Goal: Information Seeking & Learning: Check status

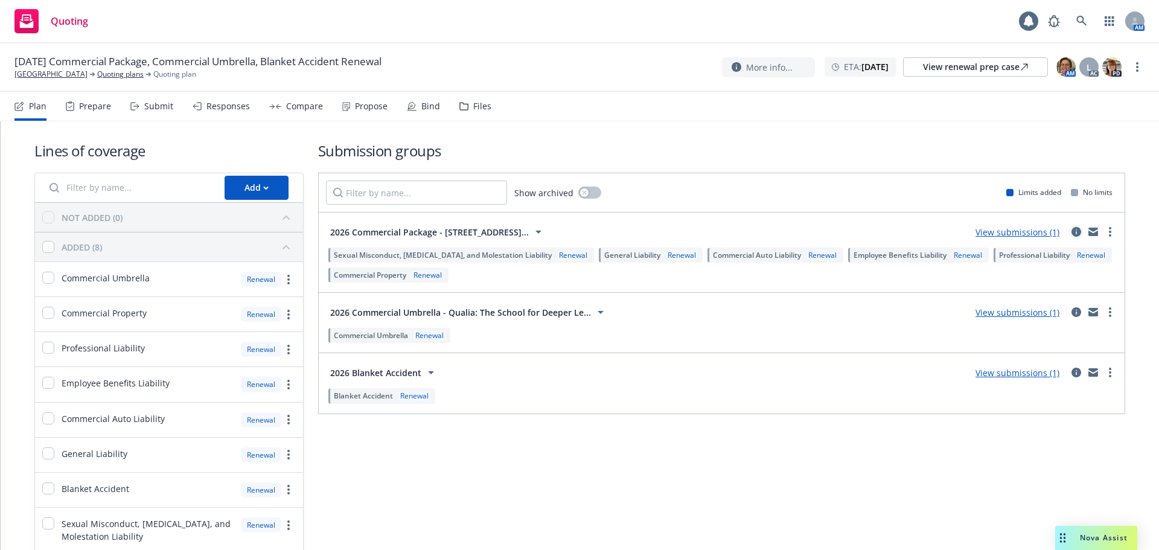
click at [574, 227] on icon "circleInformation" at bounding box center [1077, 232] width 10 height 10
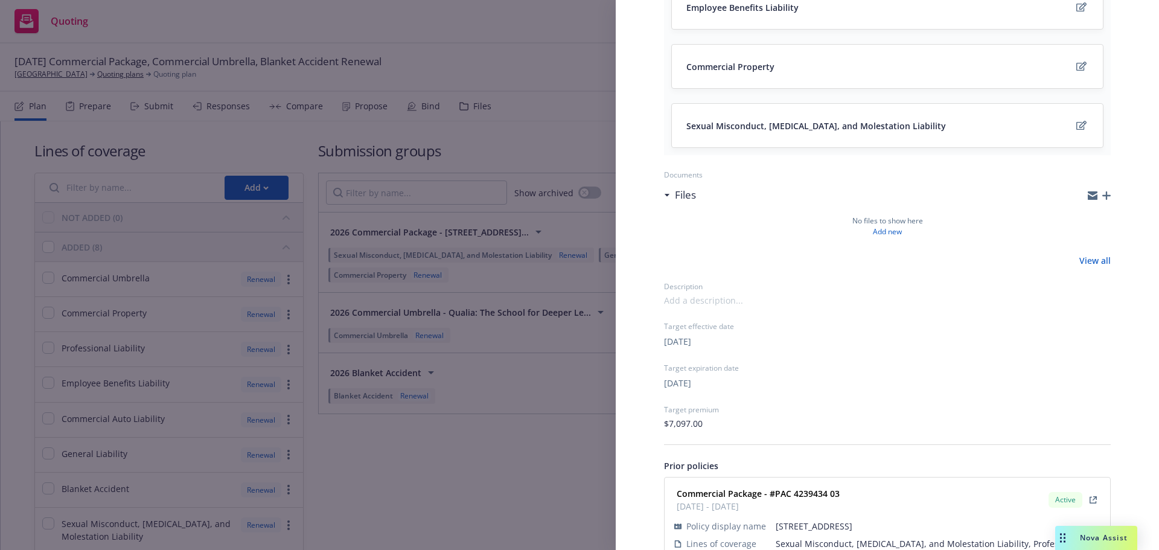
scroll to position [457, 0]
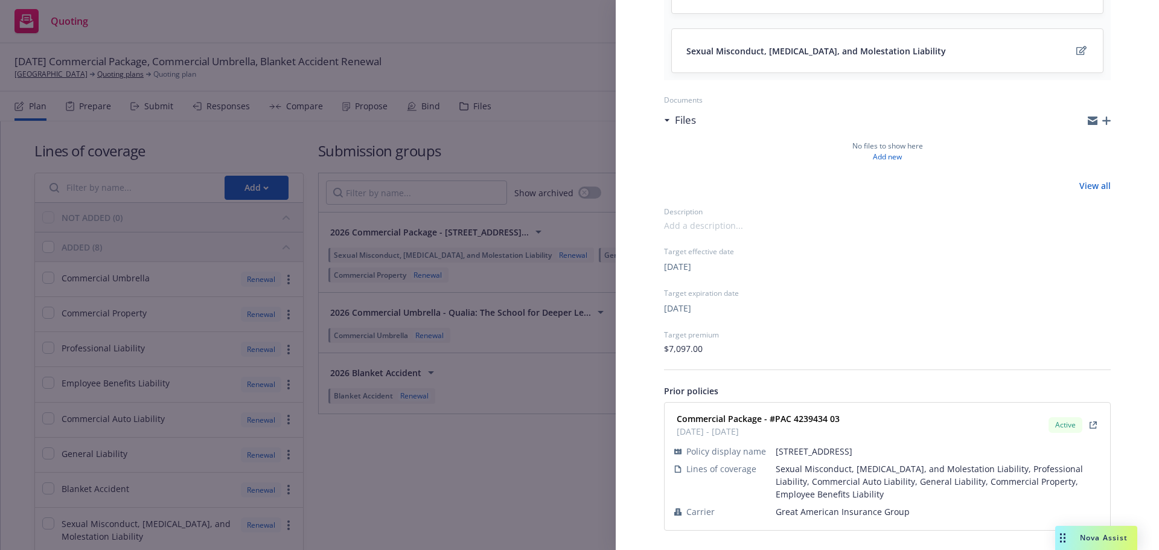
click at [574, 240] on div "Submission group 2026 Commercial Package - [STREET_ADDRESS] Last updated [DATE]…" at bounding box center [579, 275] width 1159 height 550
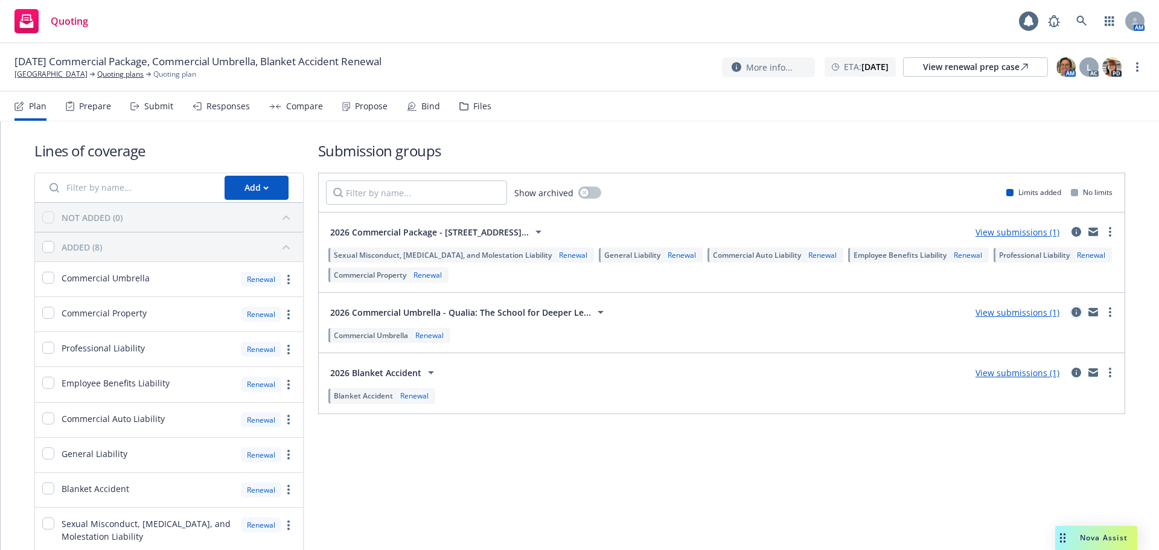
click at [574, 240] on icon "circleInformation" at bounding box center [1077, 312] width 10 height 10
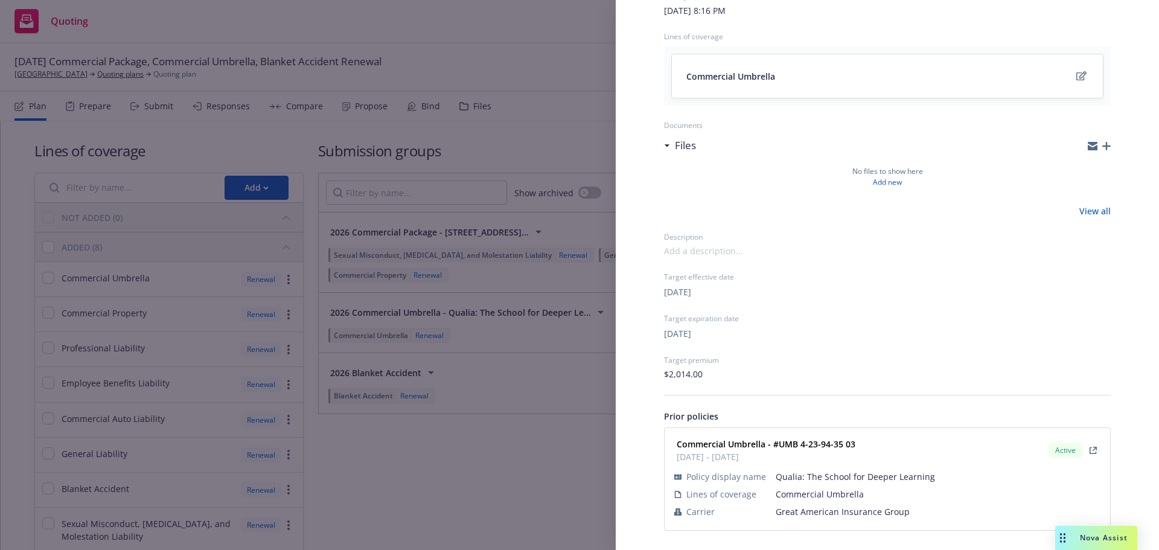
scroll to position [136, 0]
click at [518, 240] on div "Submission group 2026 Commercial Umbrella - Qualia: The School for Deeper Learn…" at bounding box center [579, 275] width 1159 height 550
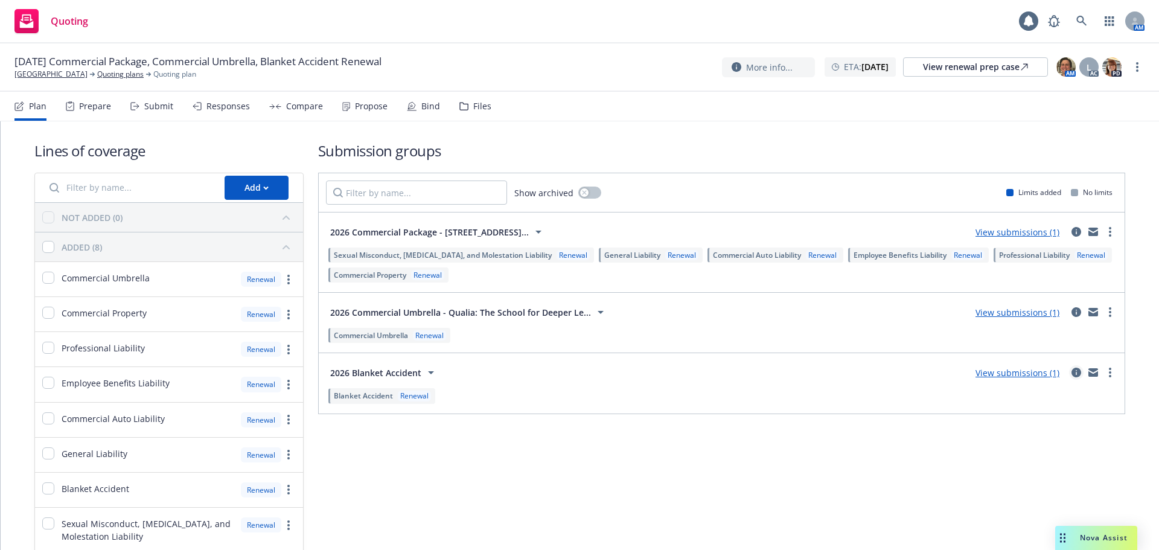
click at [574, 240] on icon "circleInformation" at bounding box center [1077, 373] width 10 height 10
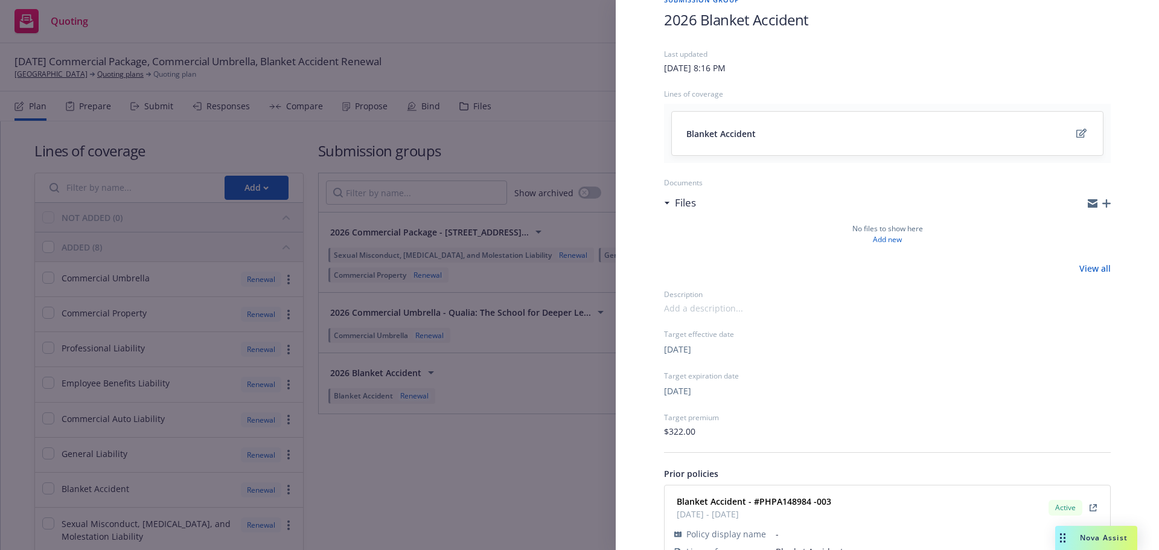
scroll to position [116, 0]
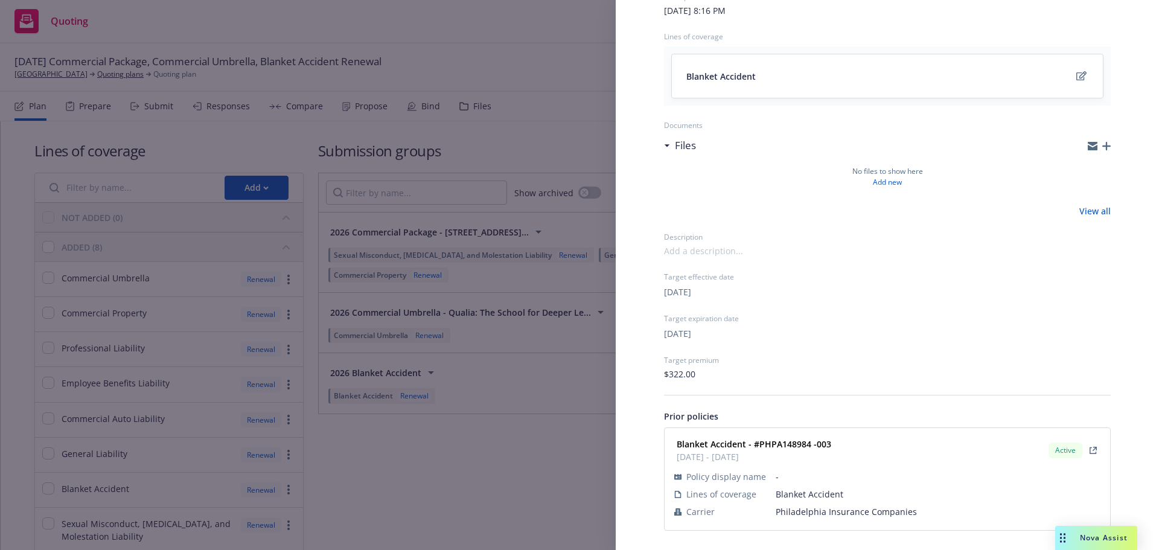
click at [523, 240] on div "Submission group 2026 Blanket Accident Last updated Wednesday, July 9, 2025 at …" at bounding box center [579, 275] width 1159 height 550
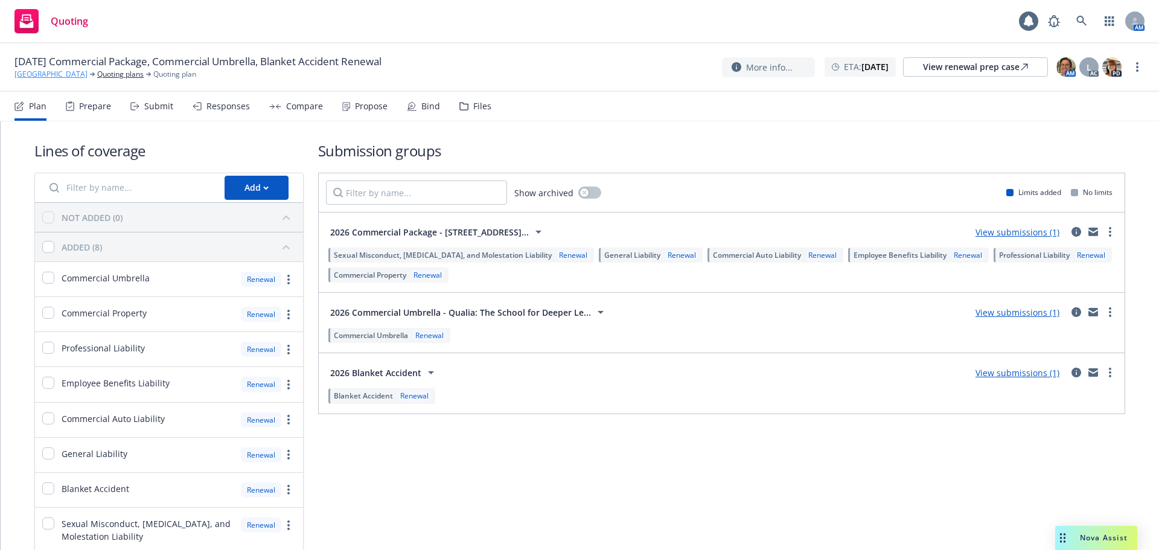
click at [40, 77] on link "Qualia School" at bounding box center [50, 74] width 73 height 11
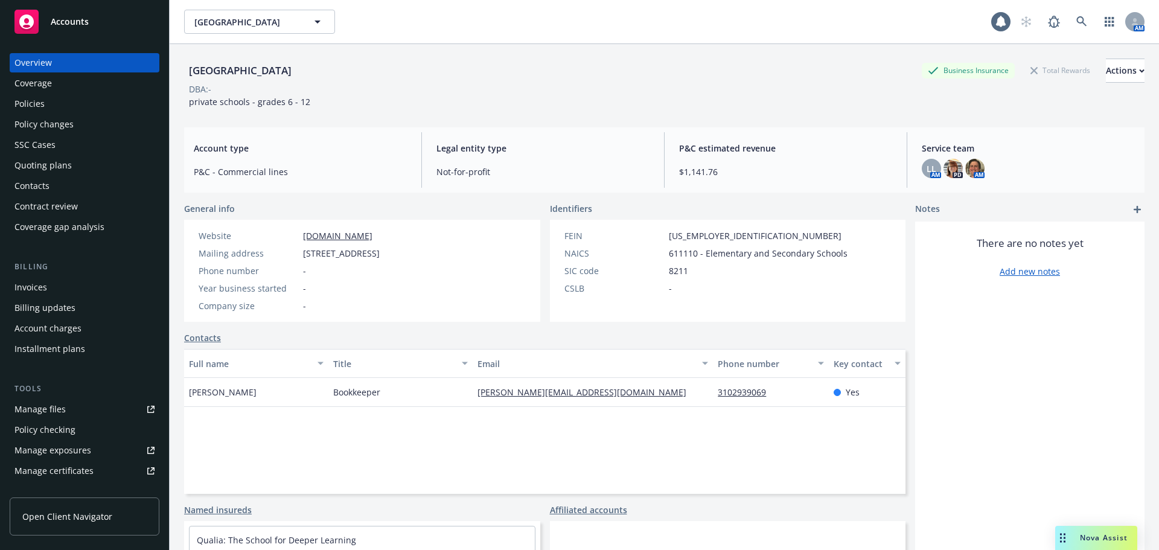
click at [31, 104] on div "Policies" at bounding box center [29, 103] width 30 height 19
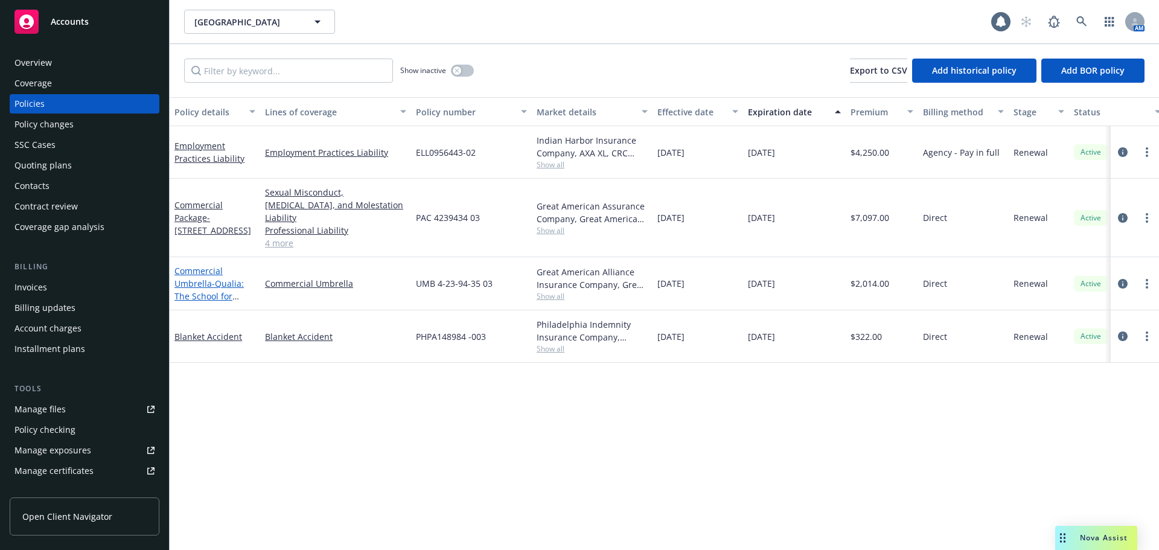
click at [212, 278] on span "- Qualia: The School for Deeper Learning" at bounding box center [208, 296] width 69 height 37
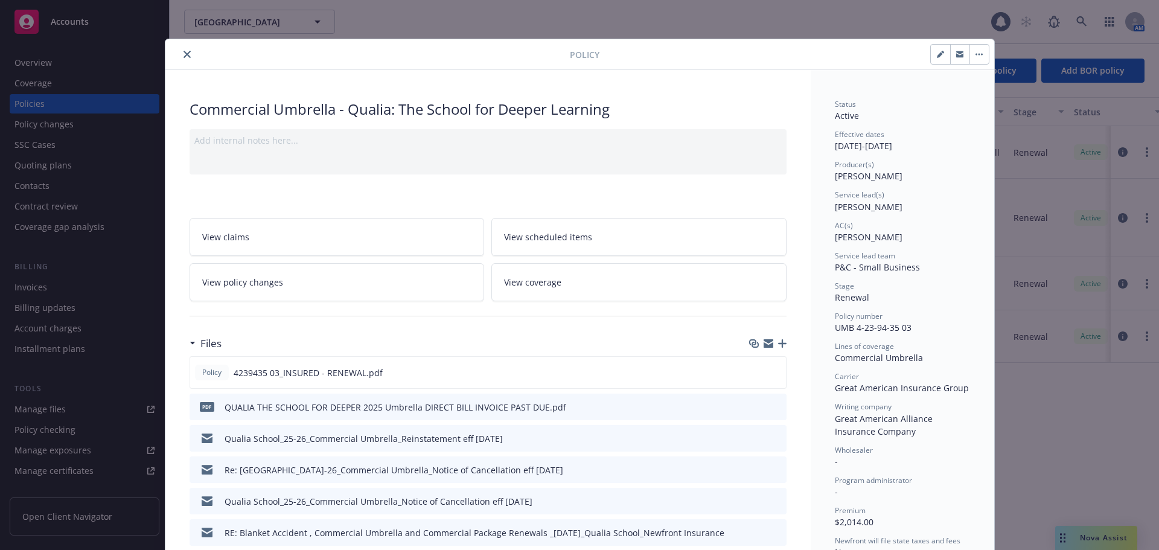
click at [184, 54] on icon "close" at bounding box center [187, 54] width 7 height 7
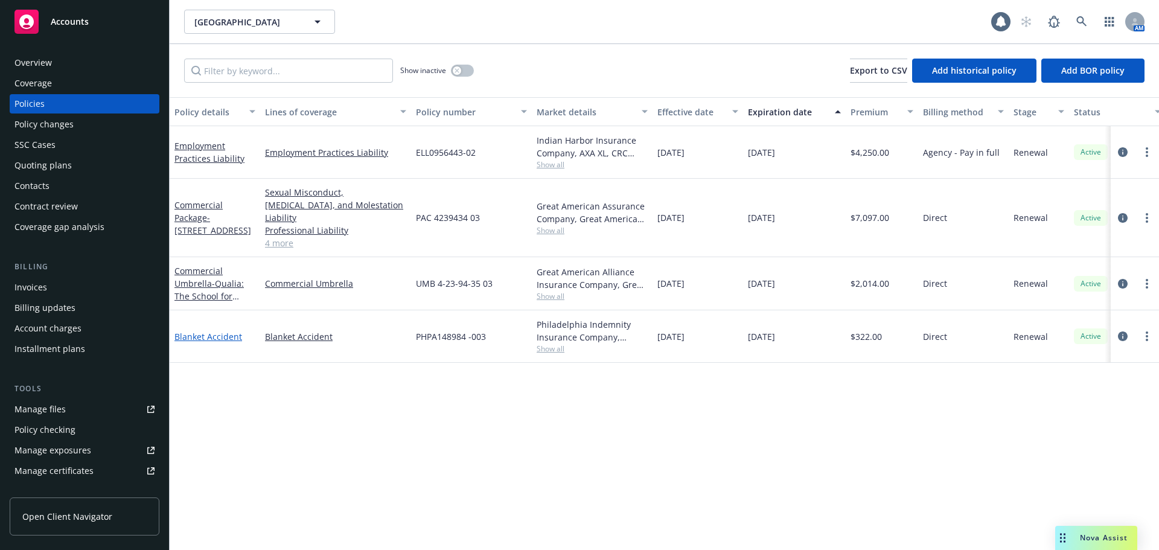
click at [213, 331] on link "Blanket Accident" at bounding box center [208, 336] width 68 height 11
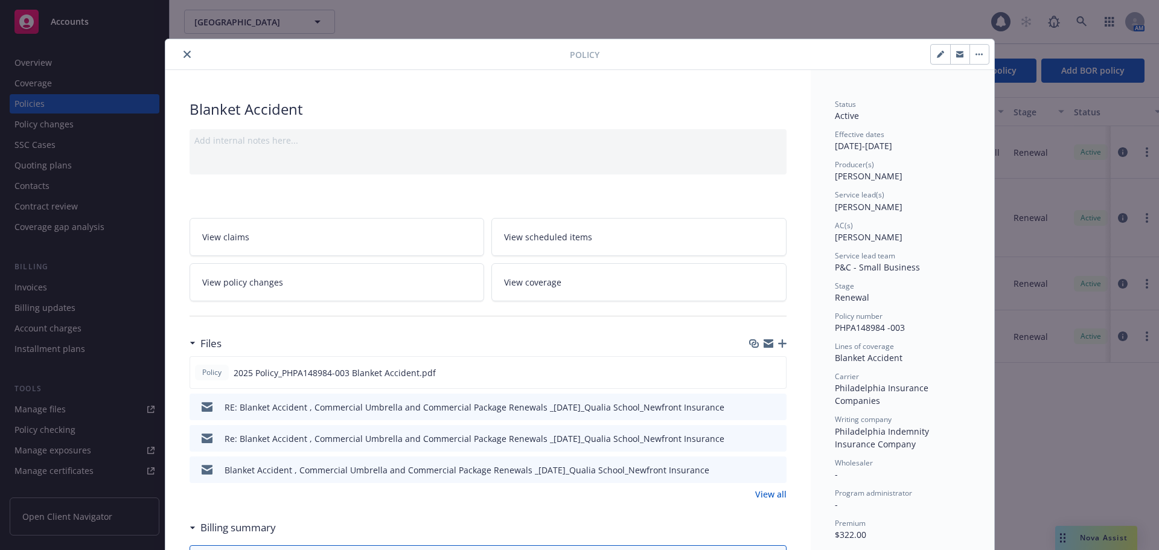
click at [757, 495] on link "View all" at bounding box center [770, 494] width 31 height 13
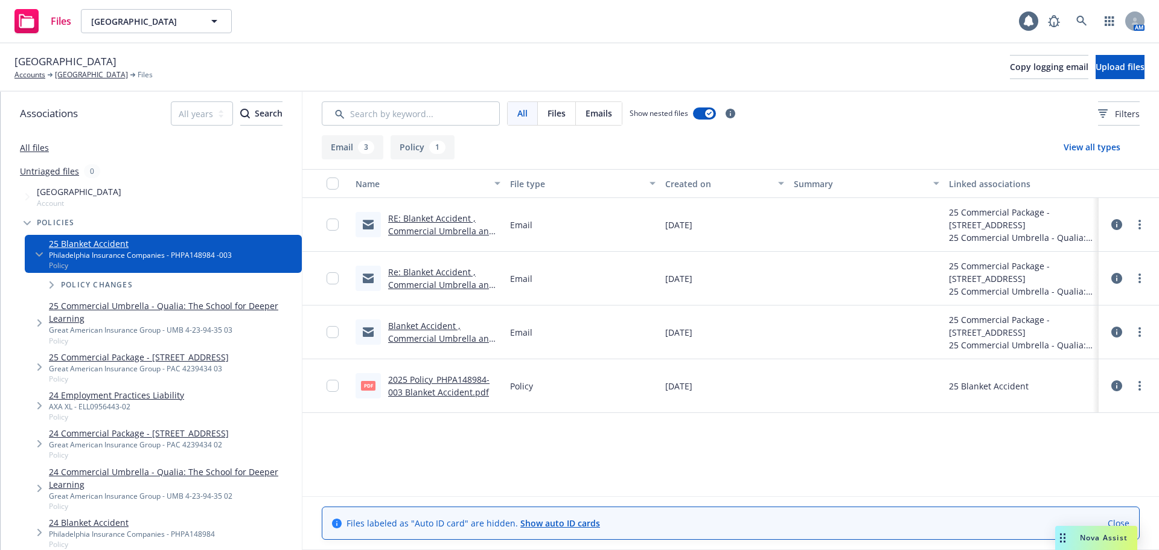
click at [447, 339] on link "Blanket Accident , Commercial Umbrella and Commercial Package Renewals _01-06-2…" at bounding box center [443, 351] width 111 height 62
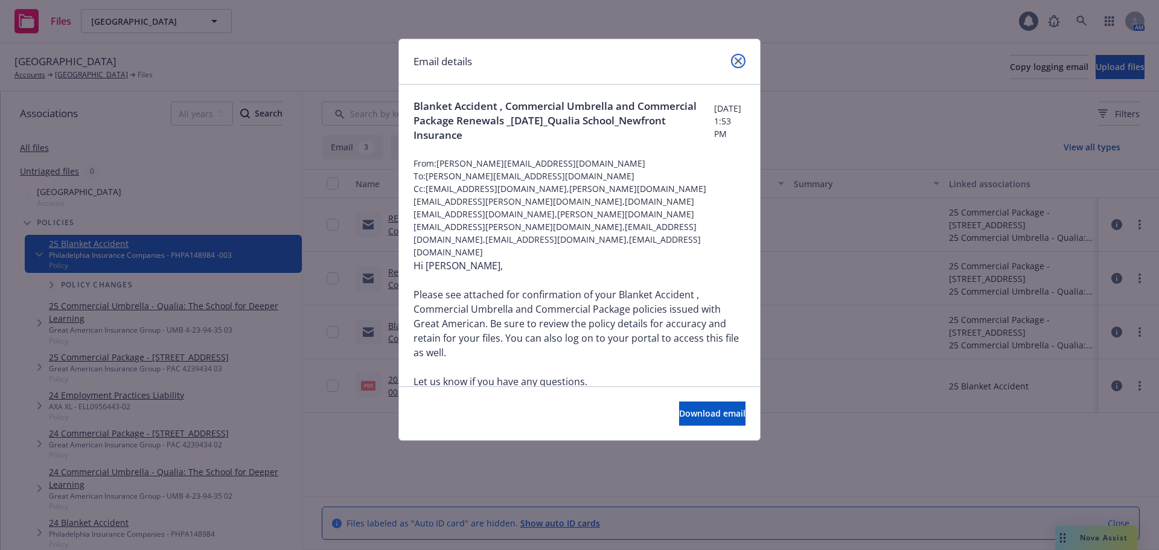
click at [740, 60] on icon "close" at bounding box center [738, 60] width 7 height 7
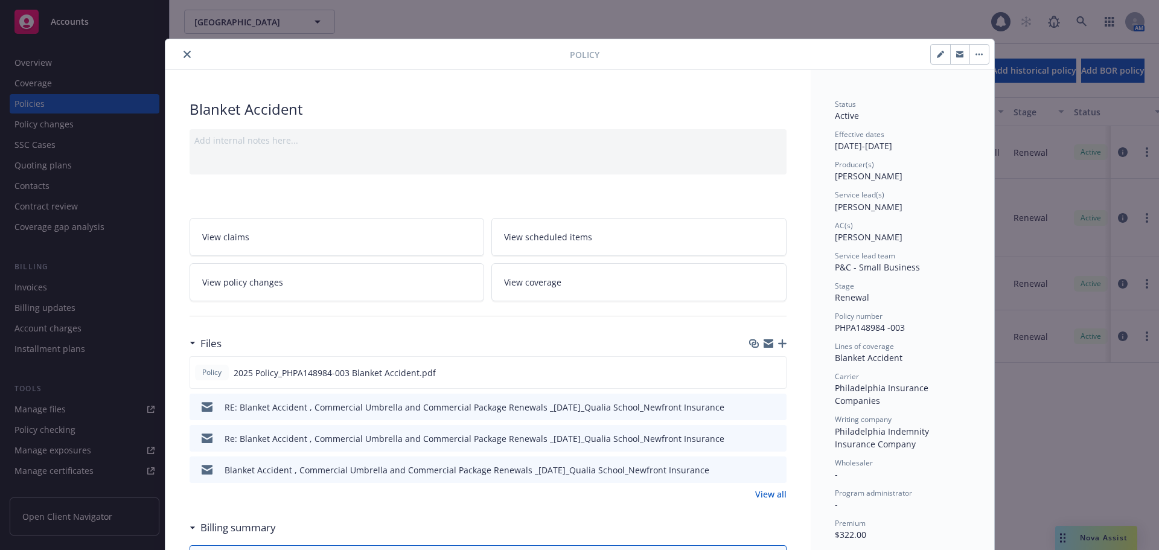
click at [186, 52] on button "close" at bounding box center [187, 54] width 14 height 14
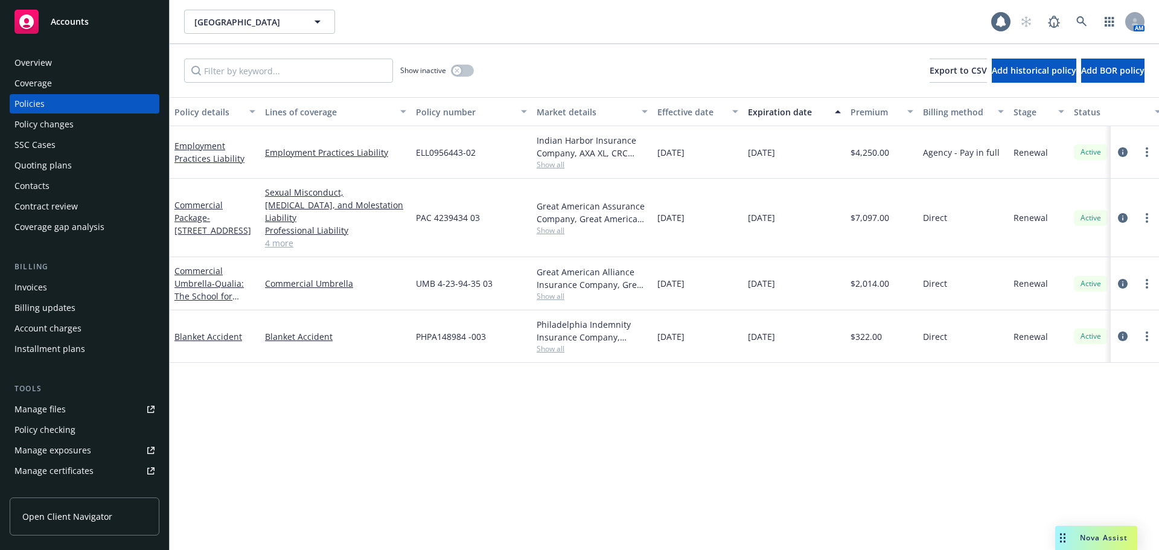
click at [68, 167] on div "Quoting plans" at bounding box center [42, 165] width 57 height 19
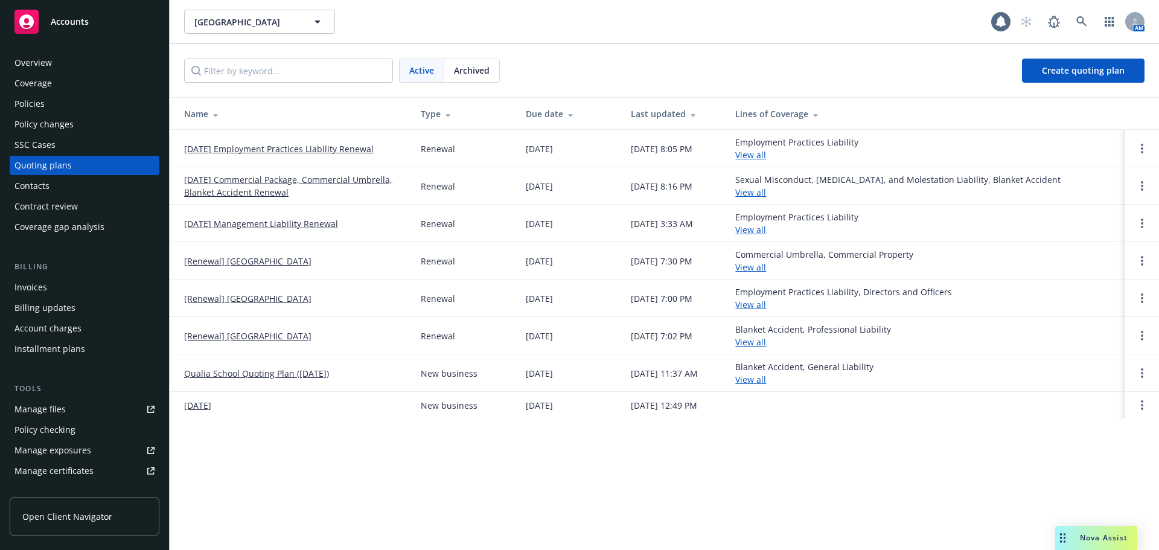
click at [64, 167] on div "Quoting plans" at bounding box center [42, 165] width 57 height 19
click at [53, 164] on div "Quoting plans" at bounding box center [42, 165] width 57 height 19
click at [246, 187] on link "[DATE] Commercial Package, Commercial Umbrella, Blanket Accident Renewal" at bounding box center [292, 185] width 217 height 25
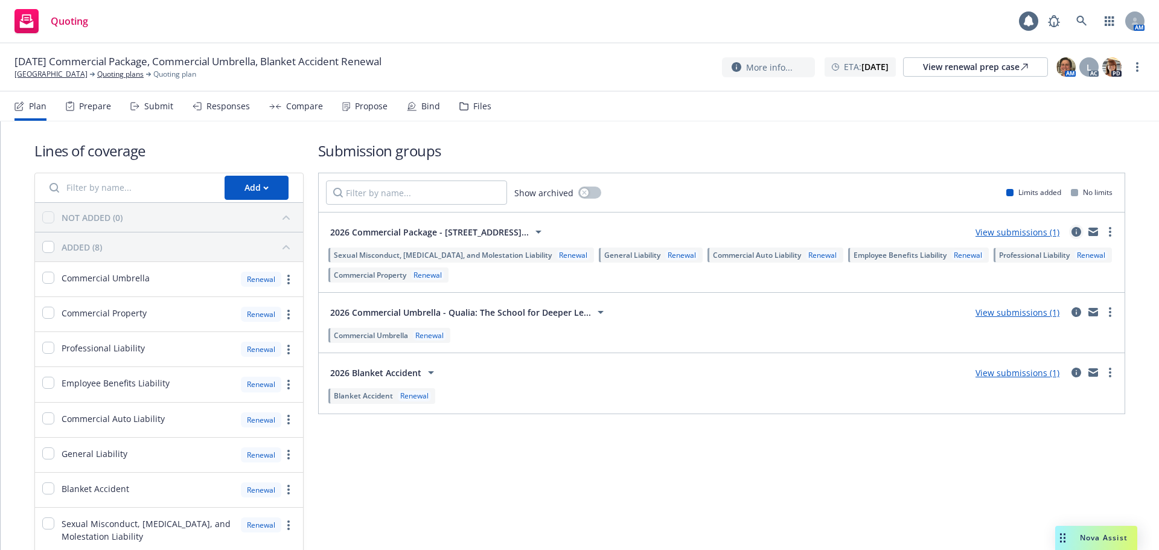
click at [1072, 231] on icon "circleInformation" at bounding box center [1077, 232] width 10 height 10
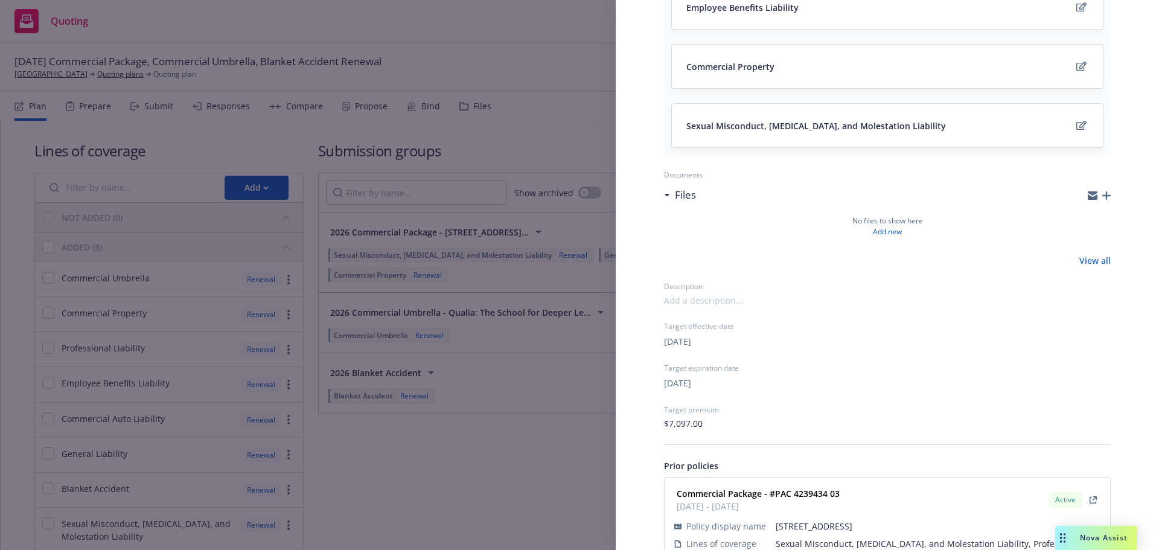
scroll to position [457, 0]
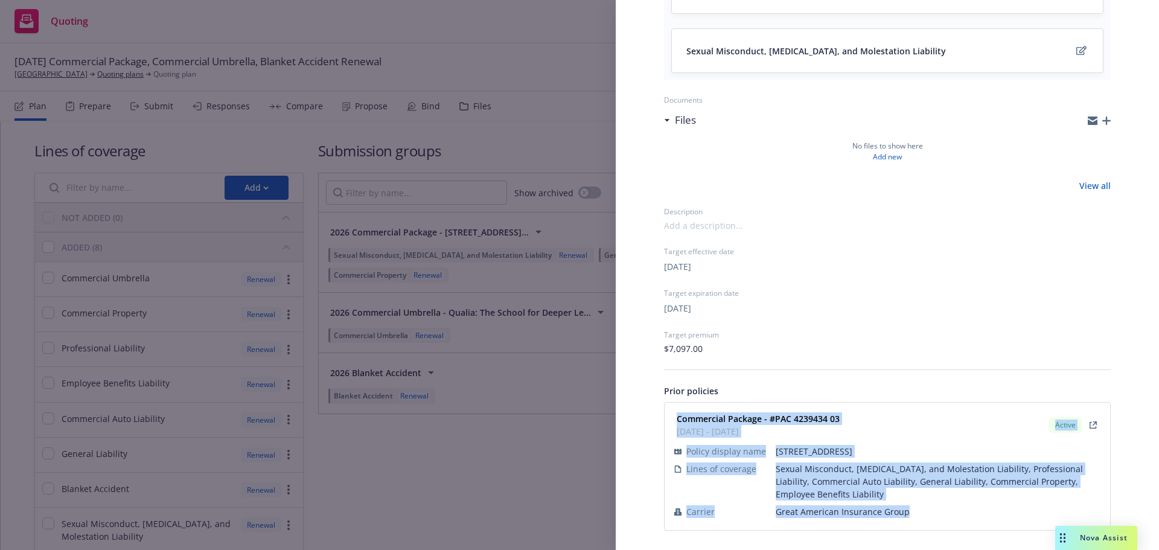
drag, startPoint x: 676, startPoint y: 411, endPoint x: 906, endPoint y: 513, distance: 252.0
click at [906, 513] on div "Commercial Package - #PAC 4239434 03 01/06/2025 - 01/06/2026 Active Policy disp…" at bounding box center [887, 466] width 431 height 113
click at [697, 420] on strong "Commercial Package - #PAC 4239434 03" at bounding box center [758, 418] width 163 height 11
drag, startPoint x: 679, startPoint y: 415, endPoint x: 909, endPoint y: 516, distance: 251.2
click at [909, 516] on div "Commercial Package - #PAC 4239434 03 01/06/2025 - 01/06/2026 Active Policy disp…" at bounding box center [887, 466] width 431 height 113
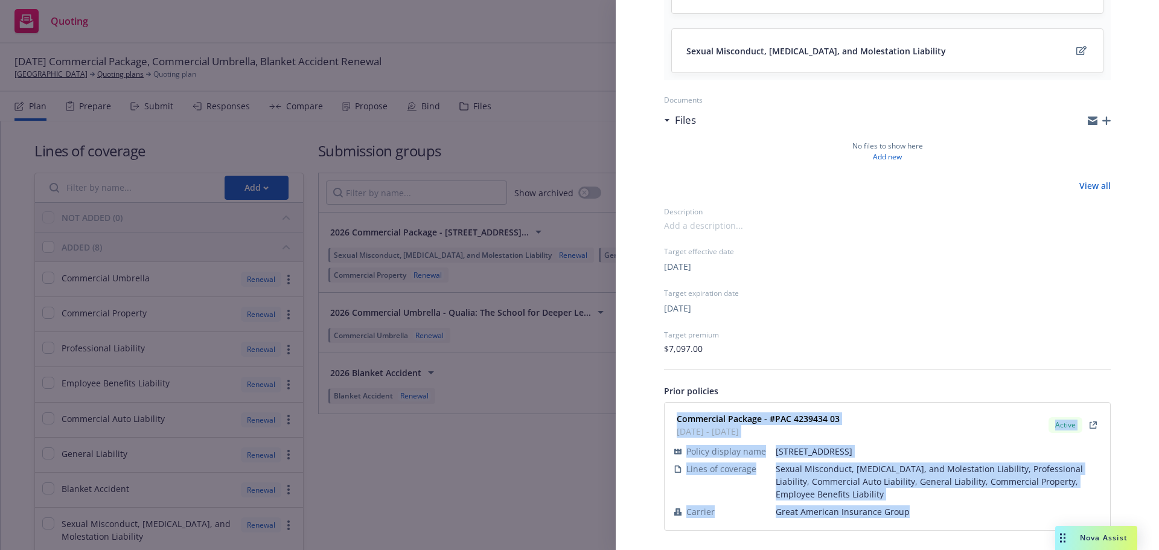
copy div "Commercial Package - #PAC 4239434 03 01/06/2025 - 01/06/2026 Active Policy disp…"
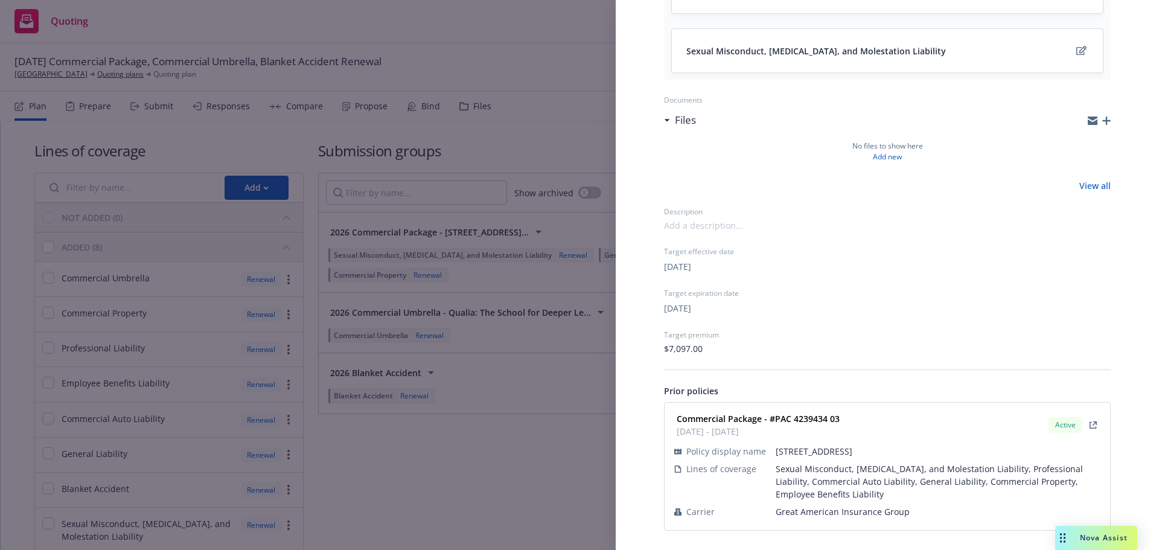
click at [497, 477] on div "Submission group 2026 Commercial Package - 4345 LAS VIRGENES RD CALABASAS, CA 9…" at bounding box center [579, 275] width 1159 height 550
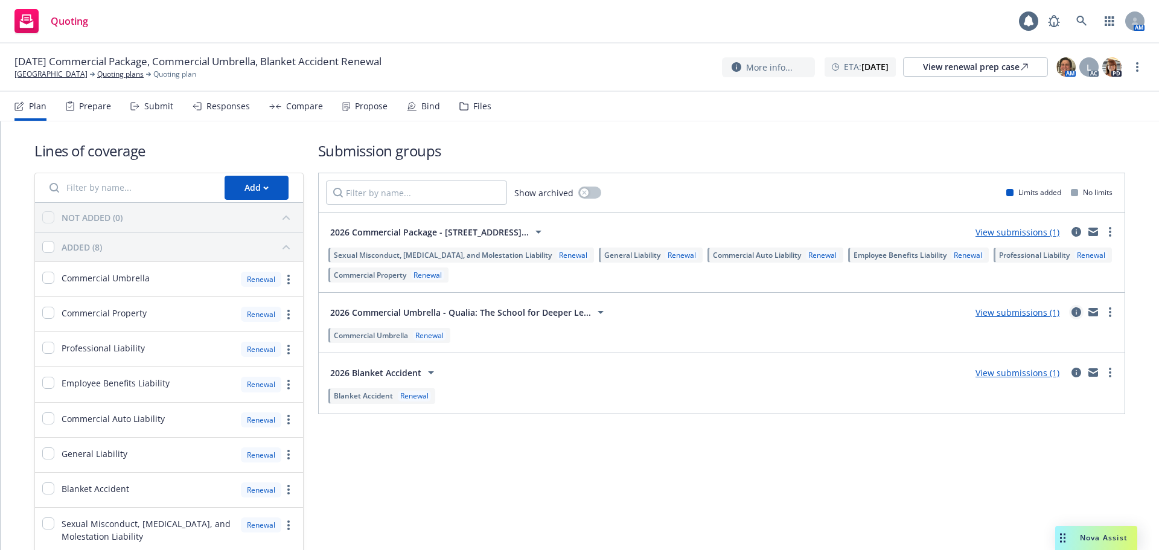
click at [1072, 313] on icon "circleInformation" at bounding box center [1077, 312] width 10 height 10
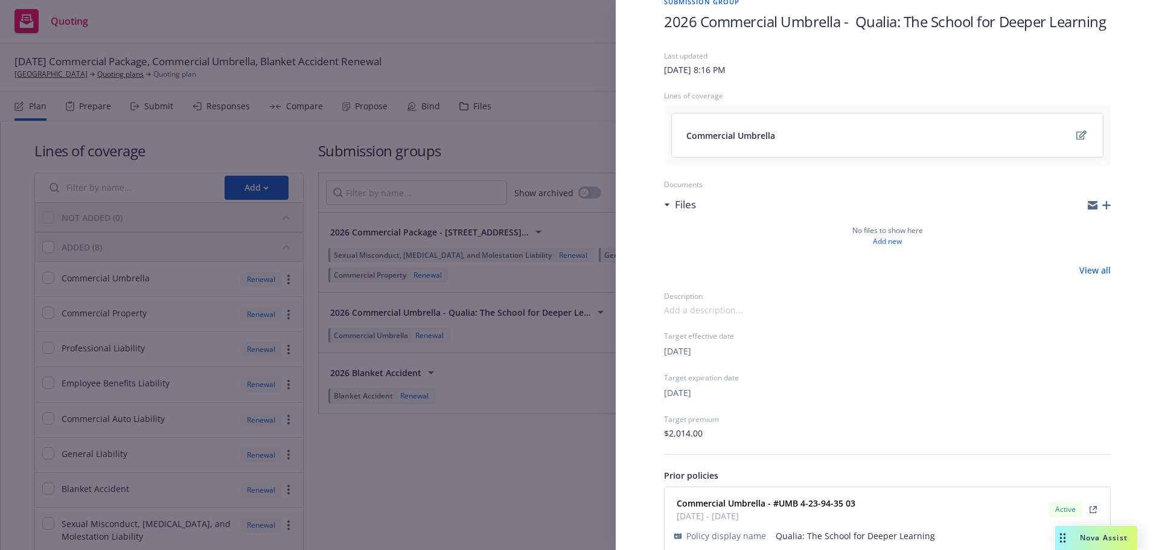
scroll to position [136, 0]
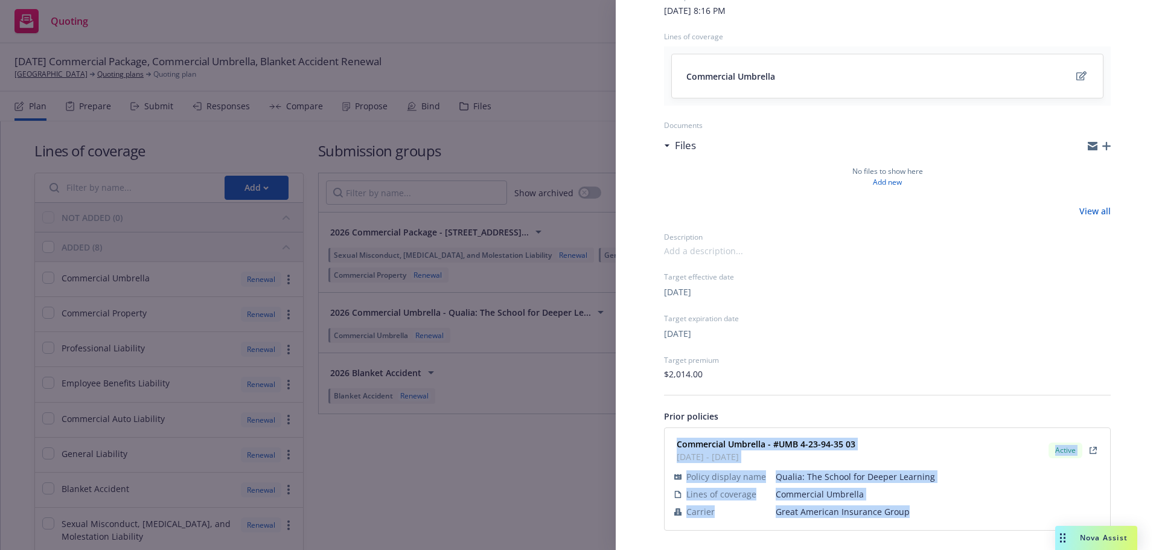
drag, startPoint x: 677, startPoint y: 439, endPoint x: 915, endPoint y: 514, distance: 249.4
click at [915, 514] on div "Commercial Umbrella - #UMB 4-23-94-35 03 01/06/2025 - 01/06/2026 Active Policy …" at bounding box center [887, 479] width 431 height 88
copy div "Commercial Umbrella - #UMB 4-23-94-35 03 01/06/2025 - 01/06/2026 Active Policy …"
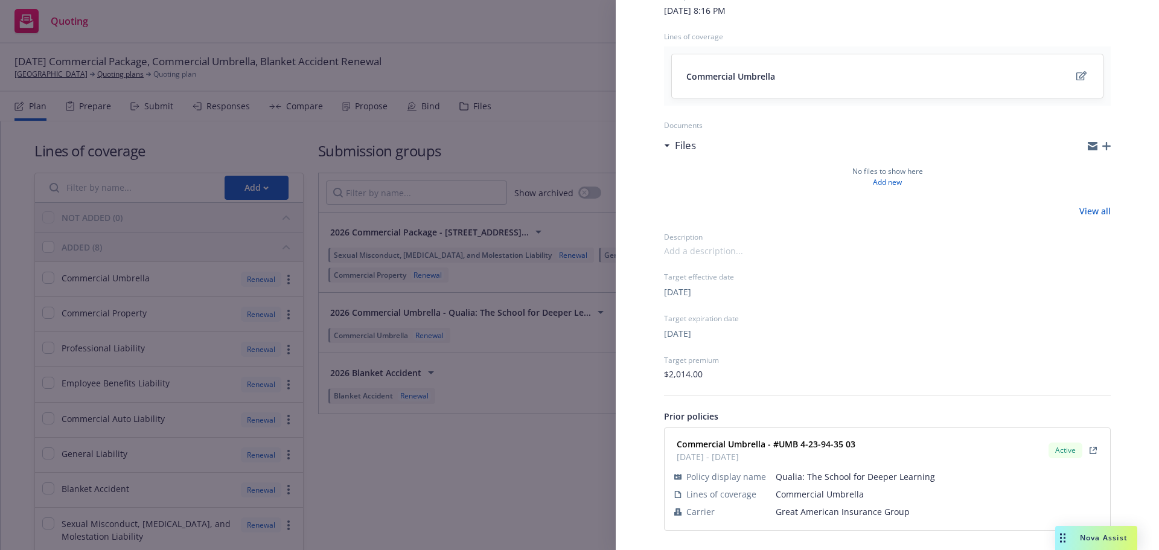
click at [388, 463] on div "Submission group 2026 Commercial Umbrella - Qualia: The School for Deeper Learn…" at bounding box center [579, 275] width 1159 height 550
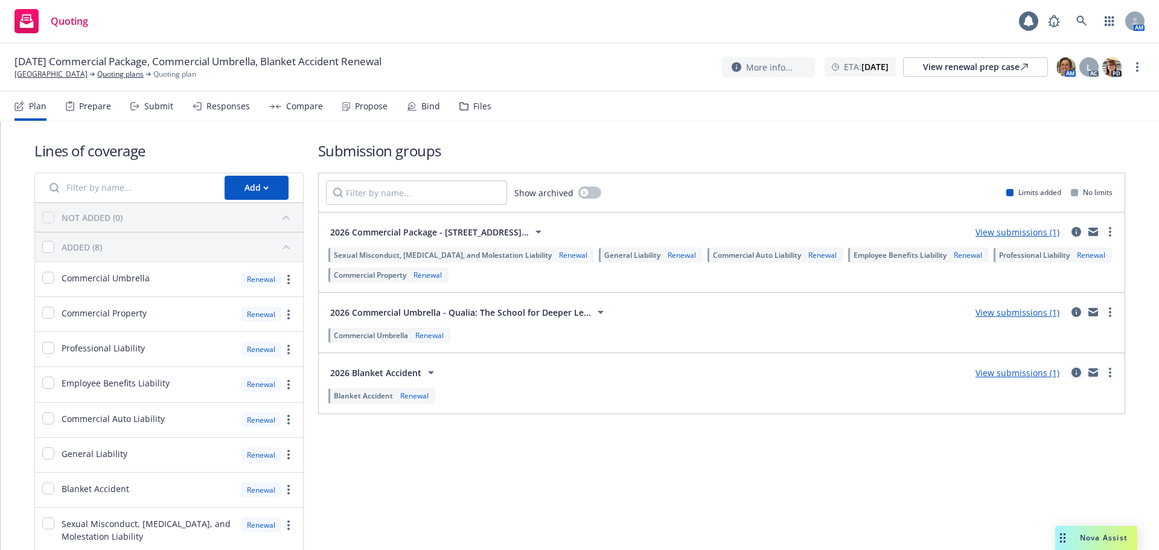
click at [1072, 372] on icon "circleInformation" at bounding box center [1077, 373] width 10 height 10
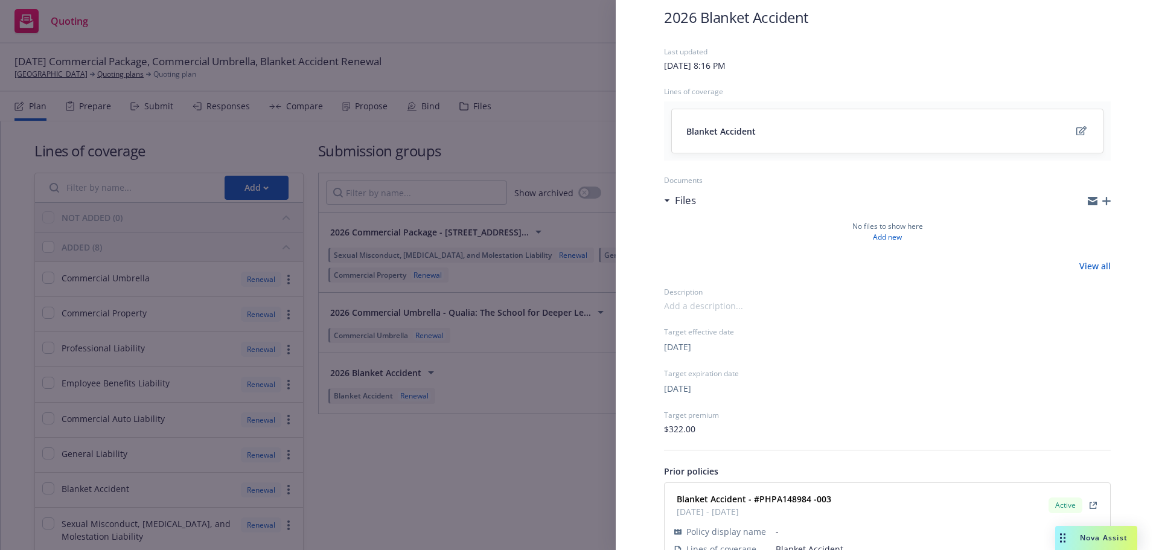
scroll to position [116, 0]
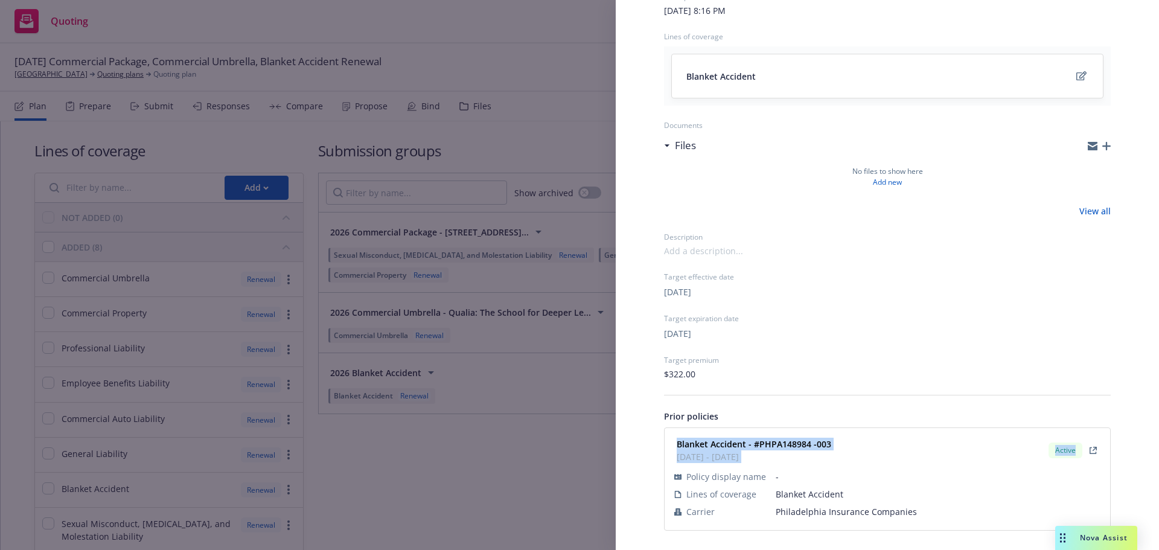
drag, startPoint x: 676, startPoint y: 442, endPoint x: 910, endPoint y: 521, distance: 246.7
click at [910, 521] on div "Blanket Accident - #PHPA148984 -003 01/06/2025 - 01/06/2026 Active Policy displ…" at bounding box center [887, 479] width 431 height 88
copy div "Blanket Accident - #PHPA148984 -003 01/06/2025 - 01/06/2026 Active"
click at [485, 156] on div "Submission group 2026 Blanket Accident Last updated Wednesday, July 9, 2025 at …" at bounding box center [579, 275] width 1159 height 550
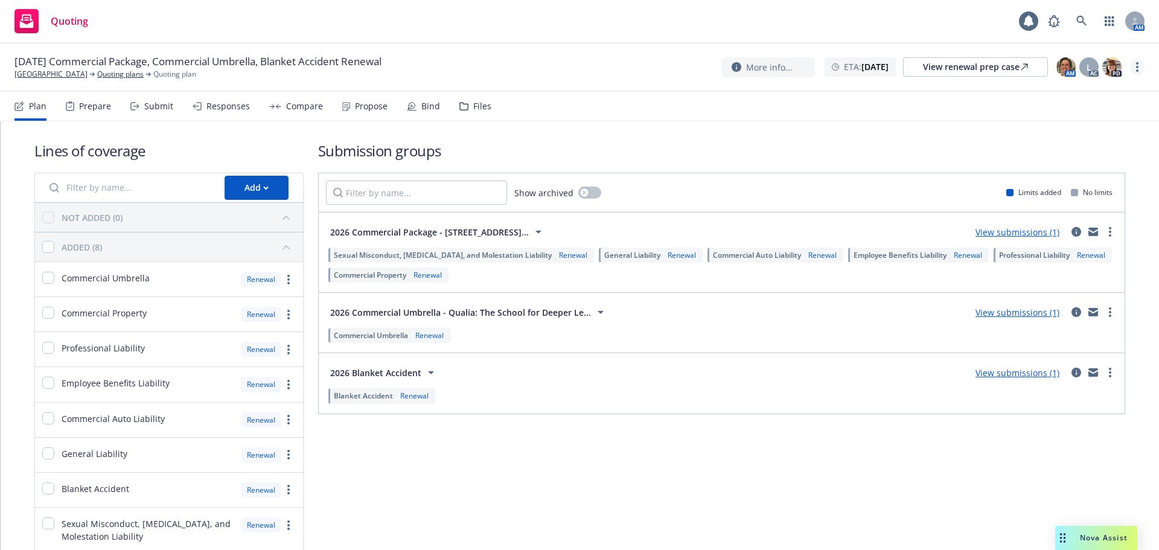
click at [1138, 69] on icon "more" at bounding box center [1137, 67] width 2 height 10
click at [1101, 188] on link "Archive quoting plan" at bounding box center [1077, 188] width 135 height 24
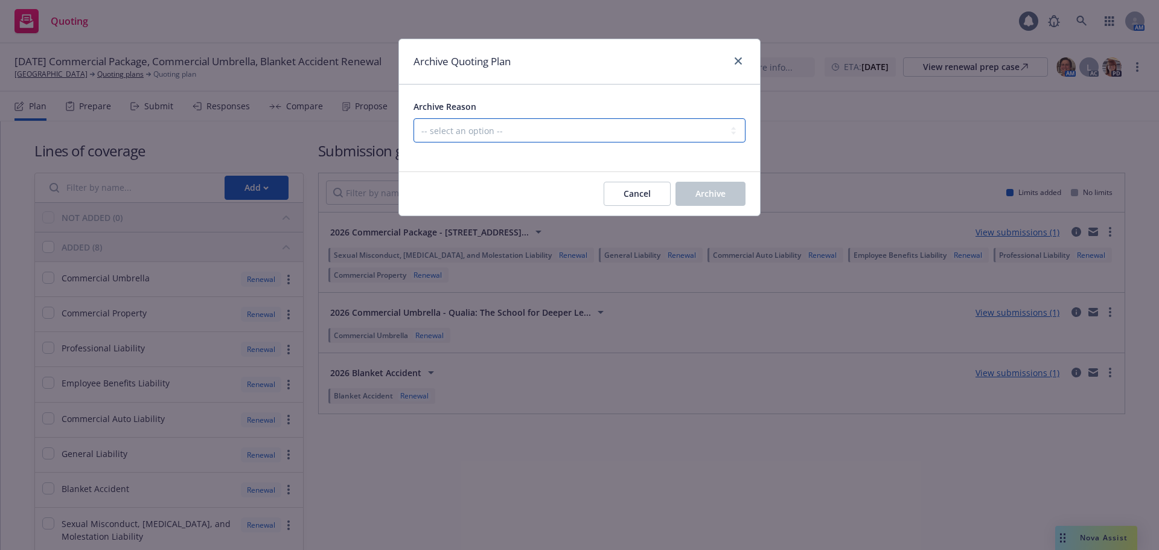
click at [549, 132] on select "-- select an option -- All policies in this renewal plan are auto-renewed Creat…" at bounding box center [580, 130] width 332 height 24
select select "ARCHIVED_RENEWAL_POLICY_AUTO_RENEWED"
click at [414, 118] on select "-- select an option -- All policies in this renewal plan are auto-renewed Creat…" at bounding box center [580, 130] width 332 height 24
click at [700, 203] on button "Archive" at bounding box center [711, 194] width 70 height 24
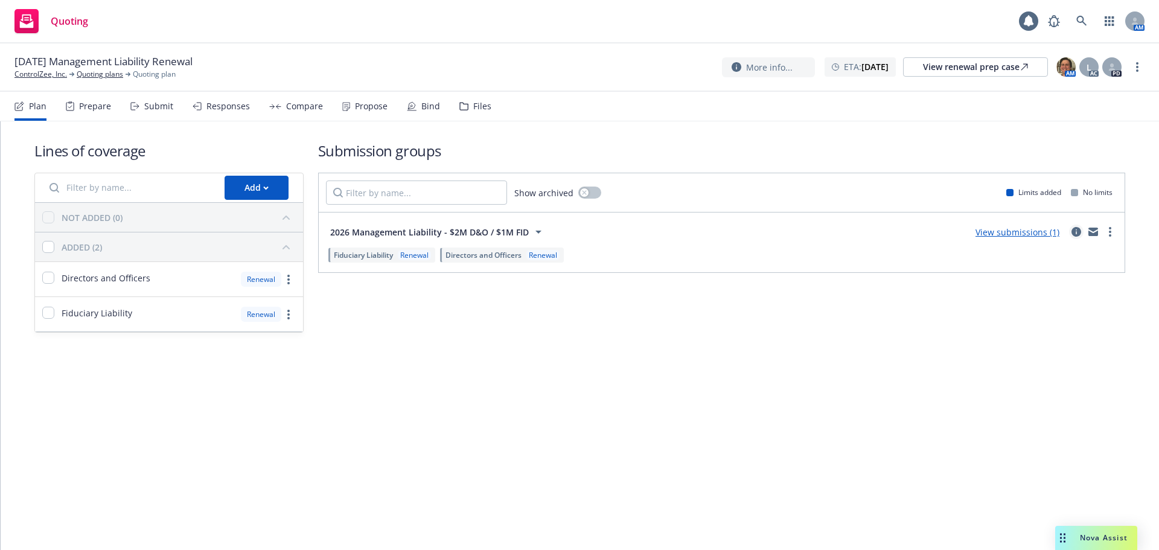
click at [1077, 228] on icon "circleInformation" at bounding box center [1077, 232] width 10 height 10
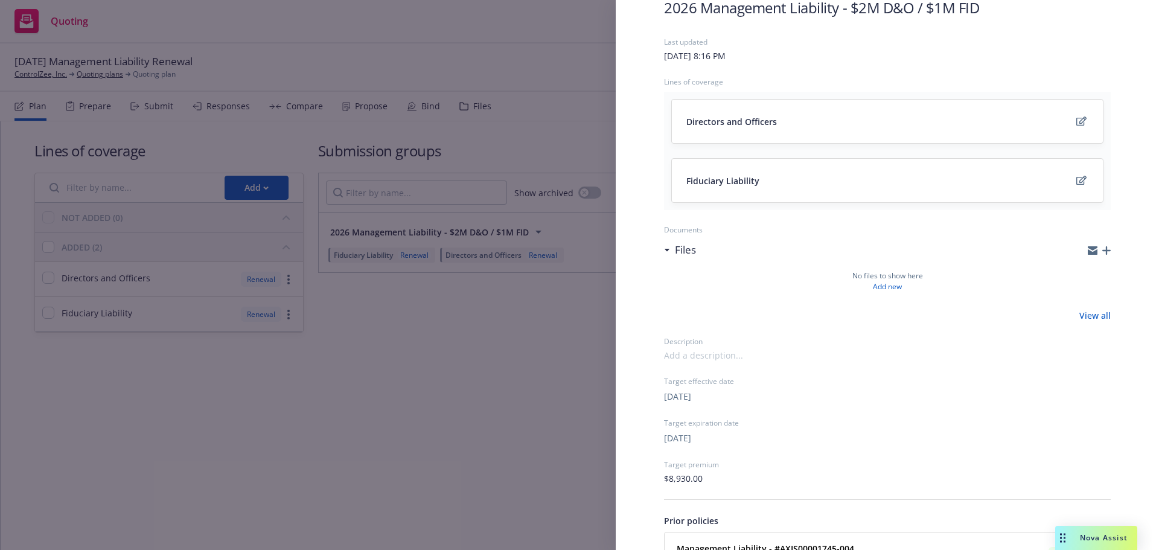
scroll to position [175, 0]
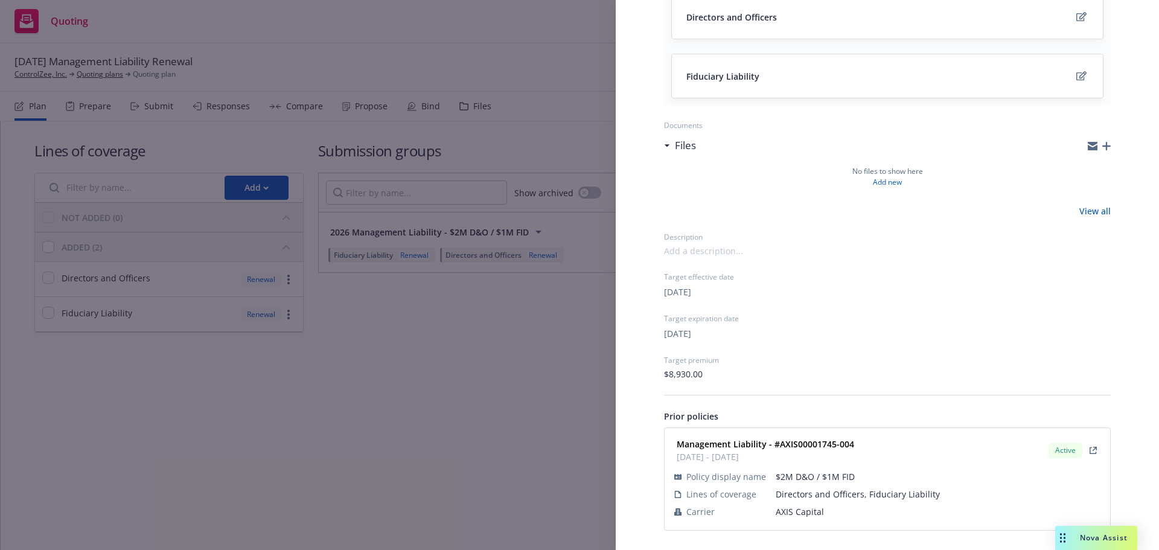
click at [484, 465] on div "Submission group 2026 Management Liability - $2M D&O / $1M FID Last updated [DA…" at bounding box center [579, 275] width 1159 height 550
